Goal: Task Accomplishment & Management: Use online tool/utility

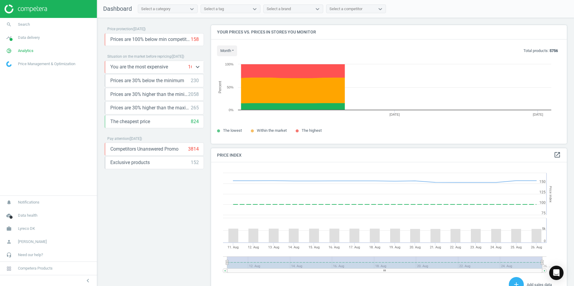
scroll to position [128, 360]
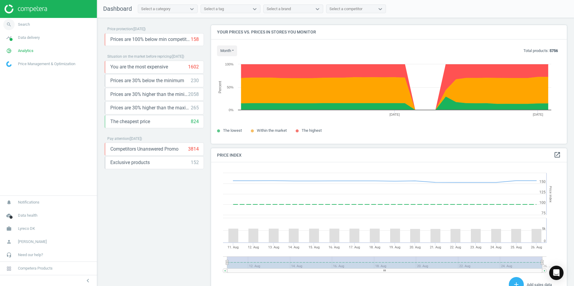
click at [25, 25] on span "Search" at bounding box center [24, 24] width 12 height 5
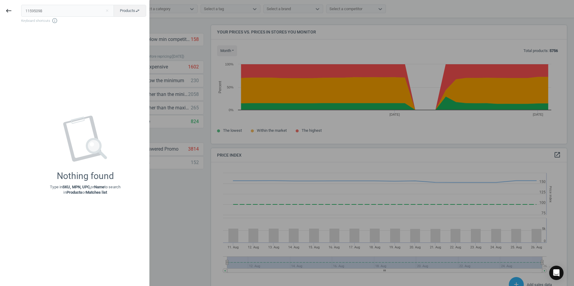
type input "11595098"
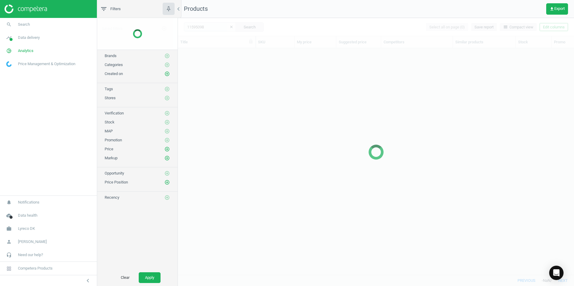
scroll to position [218, 392]
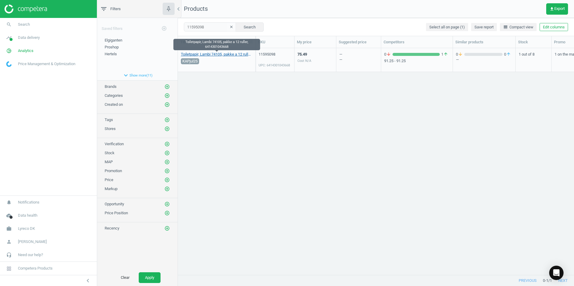
click at [234, 55] on link "Toiletpapir, Lambi 74105, pakke a 12 ruller, 6414301043668" at bounding box center [216, 54] width 71 height 5
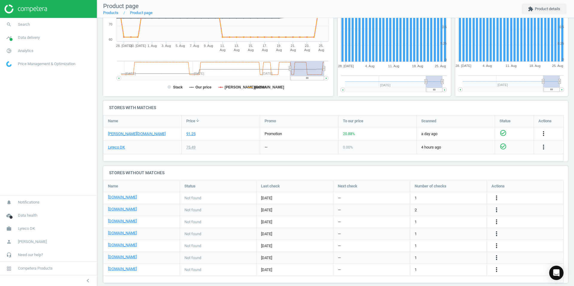
scroll to position [120, 0]
click at [543, 133] on icon "more_vert" at bounding box center [543, 133] width 7 height 7
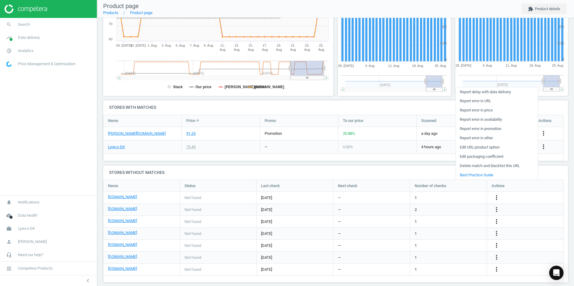
click at [479, 158] on link "Edit packaging coefficient" at bounding box center [497, 156] width 82 height 9
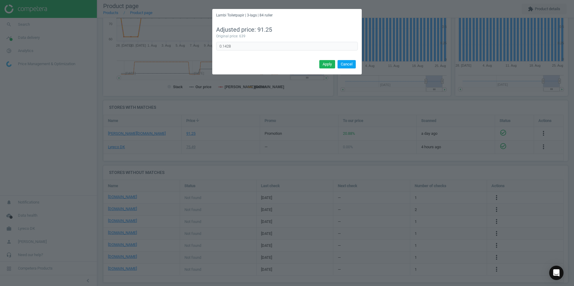
click at [351, 65] on button "Cancel" at bounding box center [346, 64] width 18 height 8
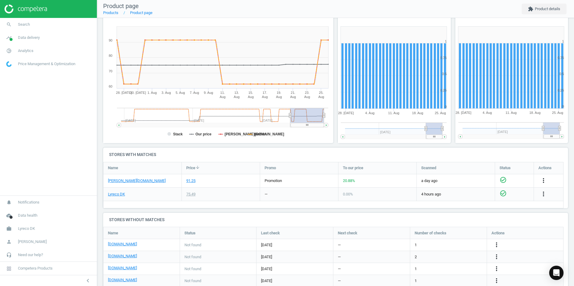
scroll to position [60, 0]
